Goal: Task Accomplishment & Management: Complete application form

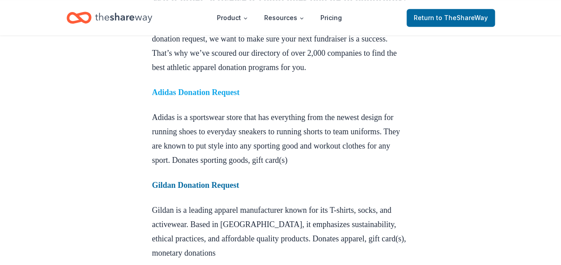
scroll to position [565, 0]
click at [230, 97] on strong "Adidas Donation Request" at bounding box center [195, 92] width 87 height 9
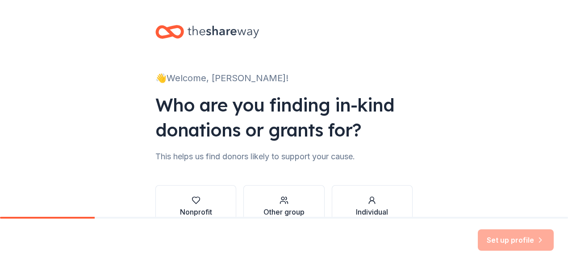
scroll to position [54, 0]
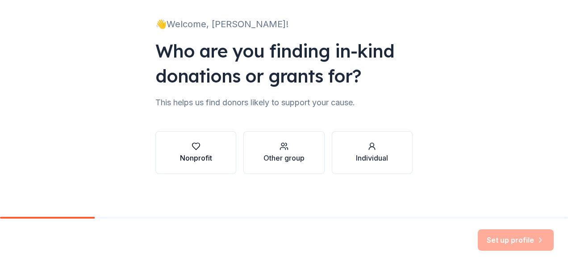
click at [191, 145] on icon "button" at bounding box center [195, 146] width 9 height 9
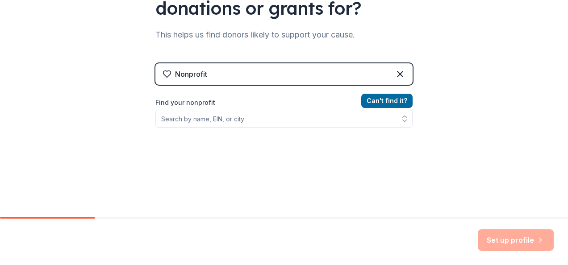
scroll to position [123, 0]
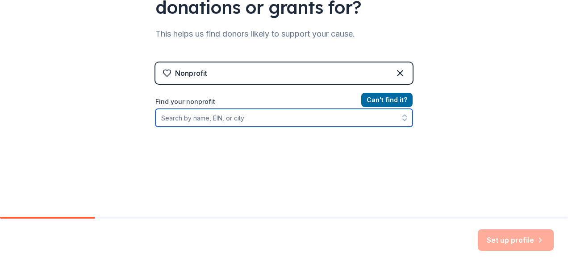
click at [287, 119] on input "Find your nonprofit" at bounding box center [283, 118] width 257 height 18
type input "St"
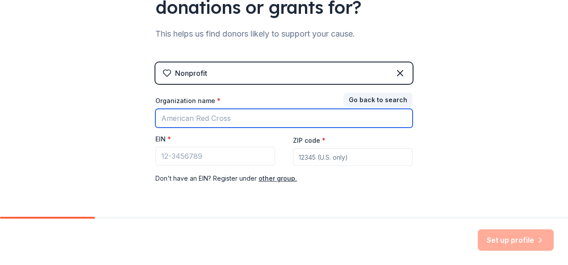
click at [315, 117] on input "Organization name *" at bounding box center [283, 118] width 257 height 19
type input "Stride Labs"
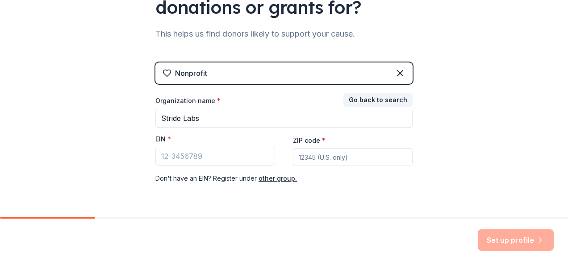
type input "94609"
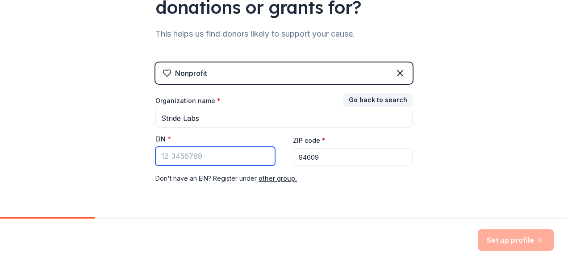
click at [229, 158] on input "EIN *" at bounding box center [215, 156] width 120 height 19
click at [166, 155] on input "EIN *" at bounding box center [215, 156] width 120 height 19
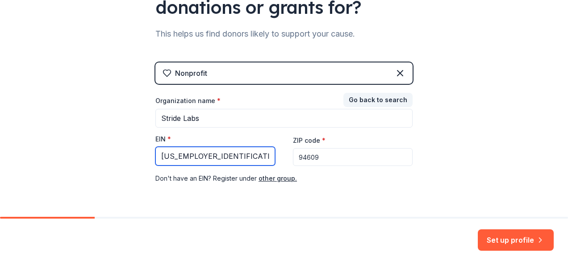
type input "[US_EMPLOYER_IDENTIFICATION_NUMBER]"
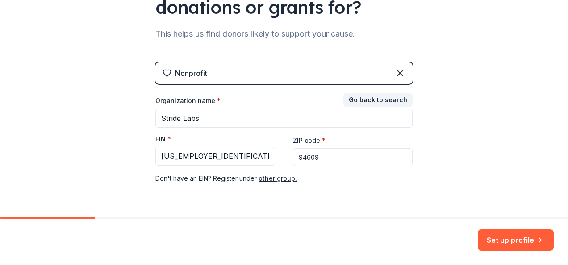
click at [320, 159] on input "94609" at bounding box center [353, 157] width 120 height 18
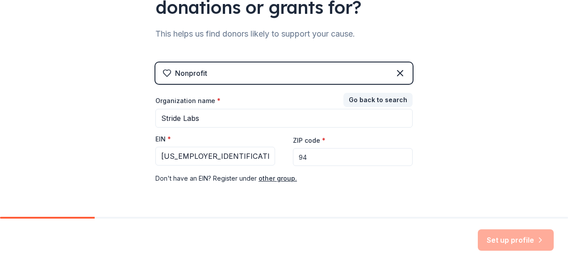
type input "9"
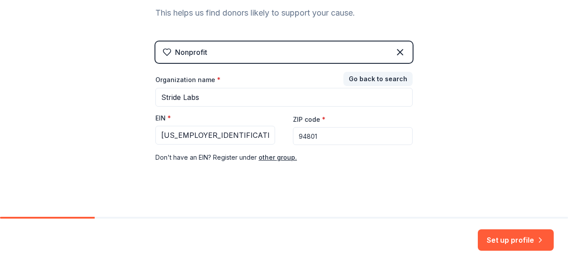
scroll to position [150, 0]
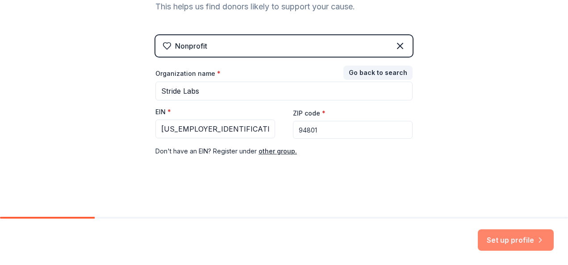
type input "94801"
click at [505, 234] on button "Set up profile" at bounding box center [516, 239] width 76 height 21
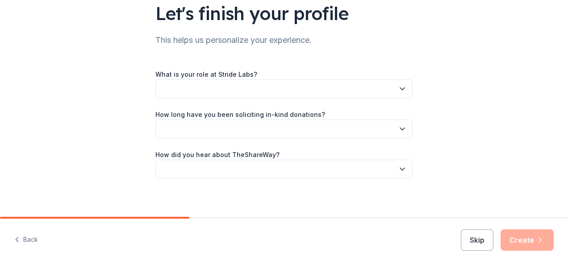
scroll to position [75, 0]
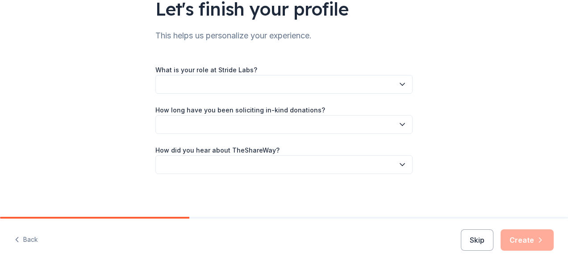
click at [377, 87] on button "button" at bounding box center [283, 84] width 257 height 19
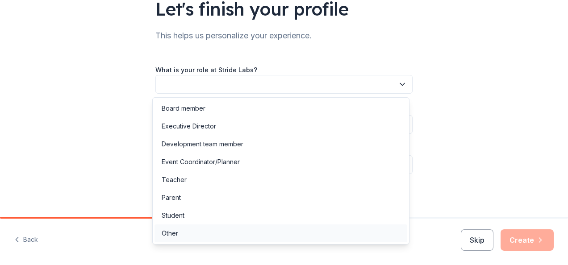
click at [198, 227] on div "Other" at bounding box center [280, 233] width 253 height 18
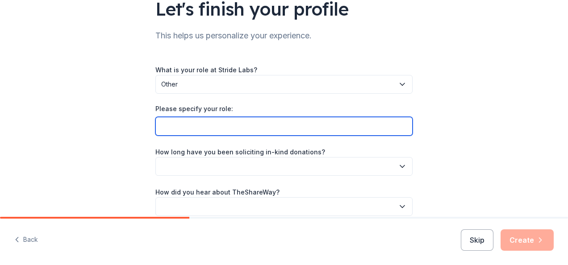
click at [229, 129] on input "Please specify your role:" at bounding box center [283, 126] width 257 height 19
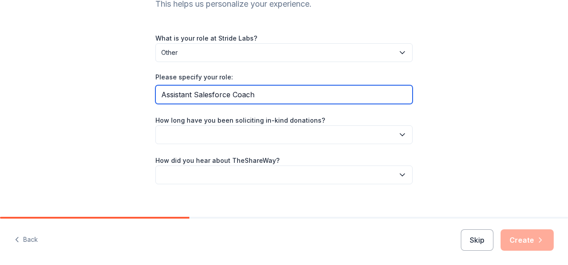
scroll to position [116, 0]
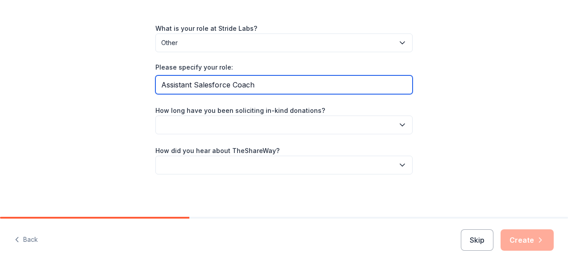
type input "Assistant Salesforce Coach"
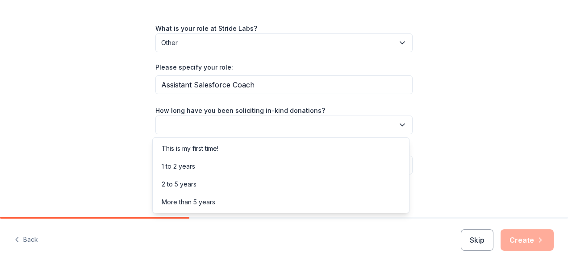
click at [229, 129] on button "button" at bounding box center [283, 125] width 257 height 19
click at [221, 154] on div "This is my first time!" at bounding box center [280, 149] width 253 height 18
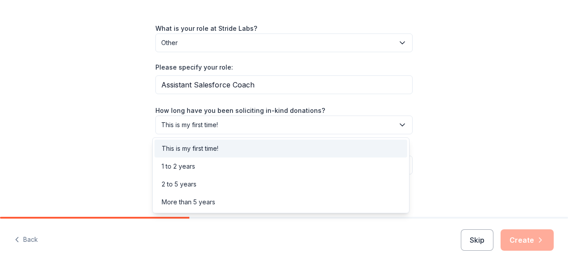
click at [234, 119] on button "This is my first time!" at bounding box center [283, 125] width 257 height 19
click at [223, 163] on div "1 to 2 years" at bounding box center [280, 167] width 253 height 18
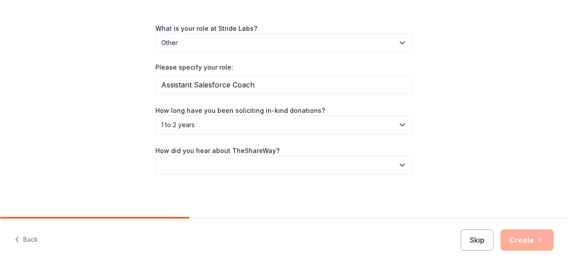
click at [237, 124] on span "1 to 2 years" at bounding box center [277, 125] width 233 height 11
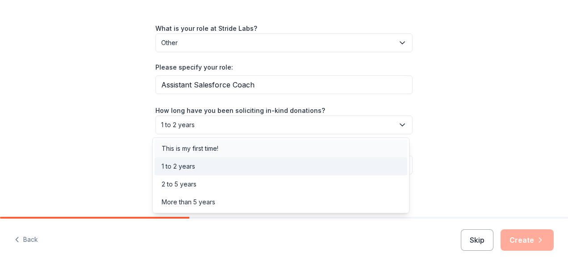
click at [227, 147] on div "This is my first time!" at bounding box center [280, 149] width 253 height 18
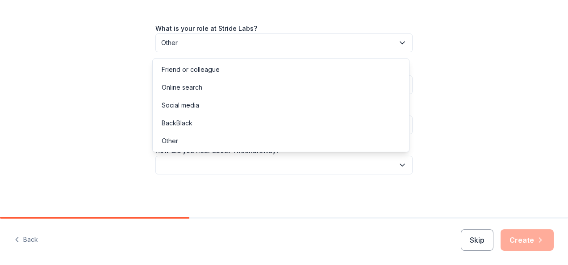
click at [215, 166] on button "button" at bounding box center [283, 165] width 257 height 19
click at [211, 91] on div "Online search" at bounding box center [280, 88] width 253 height 18
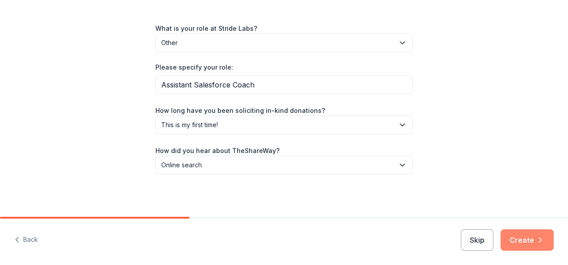
click at [507, 245] on button "Create" at bounding box center [526, 239] width 53 height 21
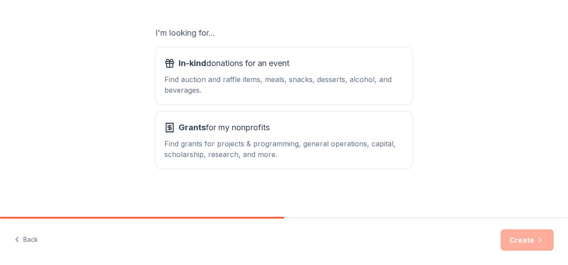
scroll to position [141, 0]
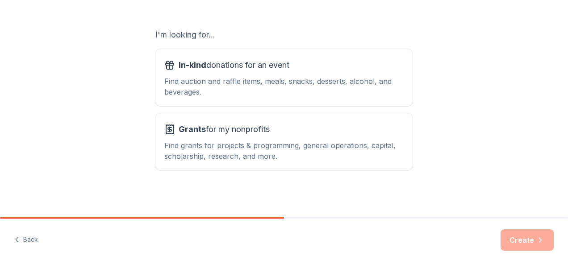
click at [323, 112] on div "I'm looking for... In-kind donations for an event Find auction and raffle items…" at bounding box center [283, 99] width 257 height 143
drag, startPoint x: 323, startPoint y: 112, endPoint x: 430, endPoint y: 104, distance: 107.4
click at [430, 104] on div "What type of support are you seeking? Pick one for now. You'll be able to creat…" at bounding box center [284, 39] width 568 height 360
click at [364, 77] on div "Find auction and raffle items, meals, snacks, desserts, alcohol, and beverages." at bounding box center [283, 86] width 239 height 21
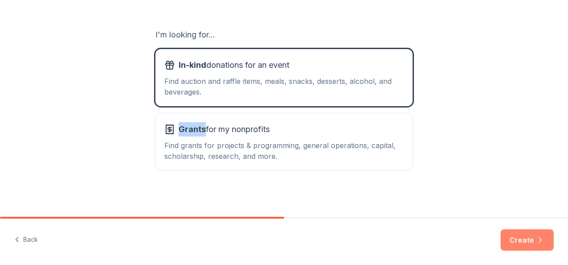
click at [533, 241] on button "Create" at bounding box center [526, 239] width 53 height 21
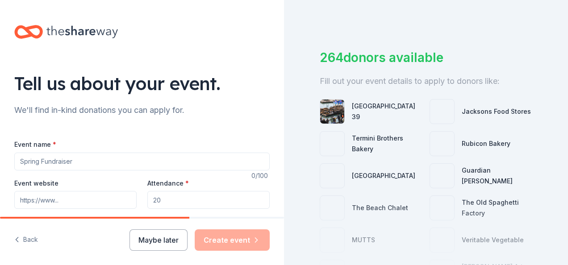
scroll to position [13, 0]
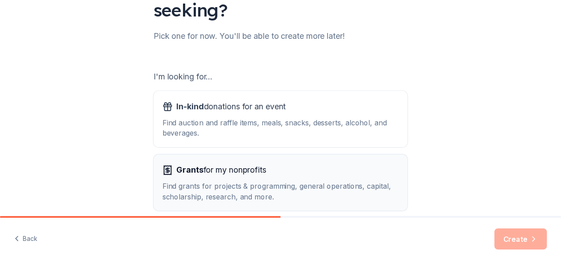
scroll to position [103, 0]
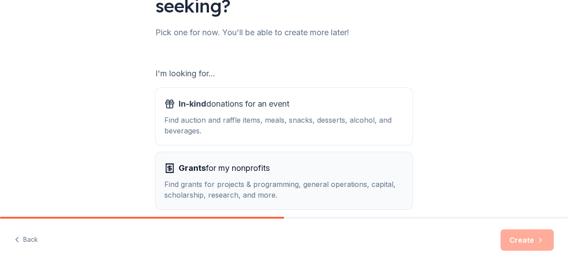
click at [196, 176] on div "Grants for my nonprofits Find grants for projects & programming, general operat…" at bounding box center [283, 180] width 239 height 39
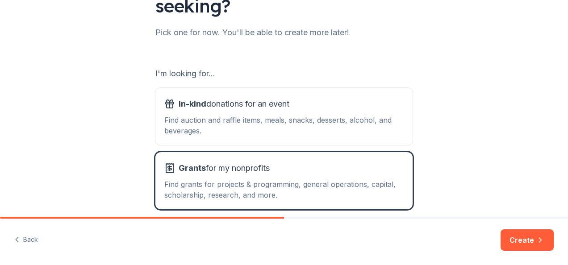
click at [501, 233] on div "Back Create" at bounding box center [284, 242] width 568 height 46
click at [511, 238] on button "Create" at bounding box center [526, 239] width 53 height 21
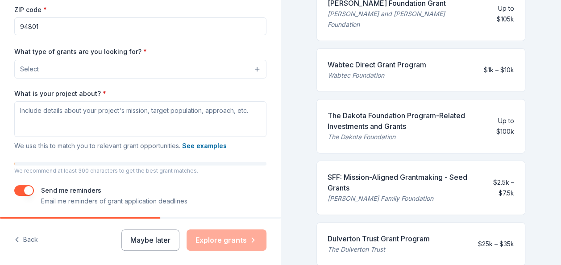
scroll to position [178, 0]
